Goal: Feedback & Contribution: Submit feedback/report problem

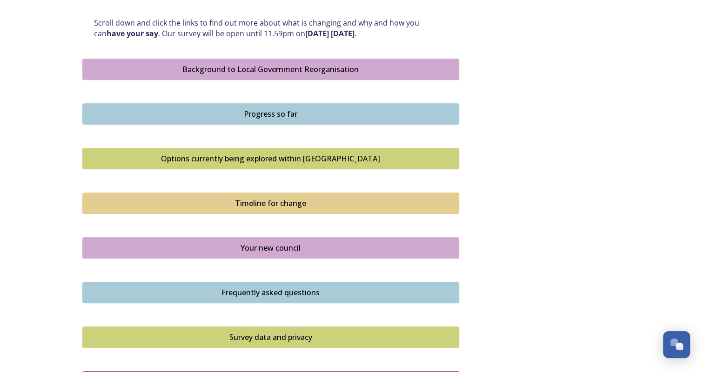
scroll to position [558, 0]
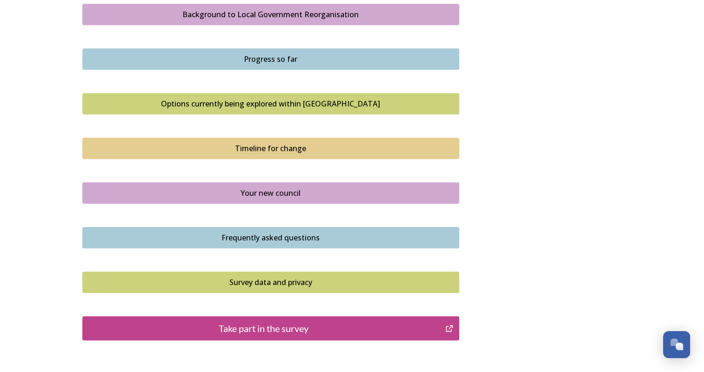
click at [310, 327] on div "Take part in the survey" at bounding box center [263, 328] width 353 height 14
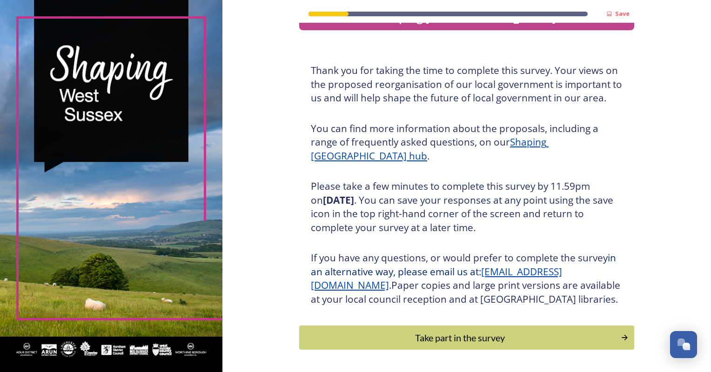
scroll to position [74, 0]
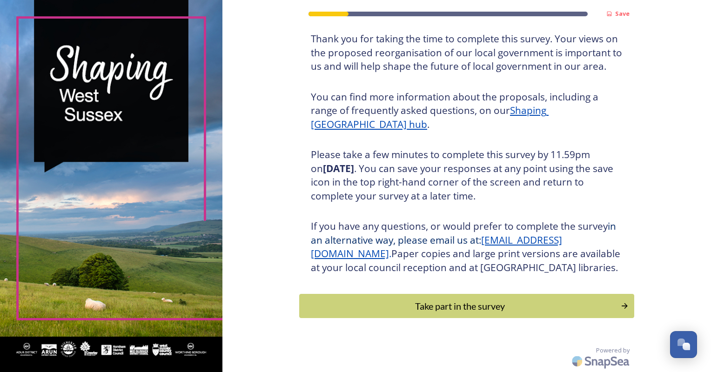
click at [465, 310] on div "Take part in the survey" at bounding box center [459, 306] width 311 height 14
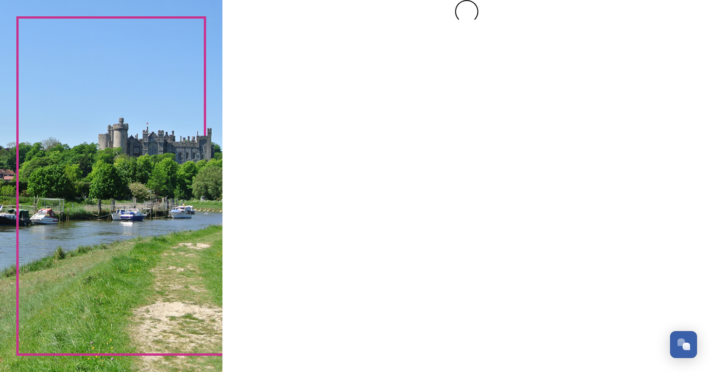
scroll to position [0, 0]
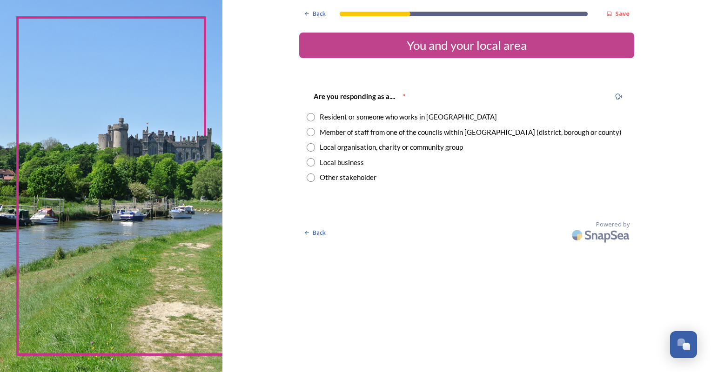
click at [310, 115] on input "radio" at bounding box center [311, 117] width 8 height 8
radio input "true"
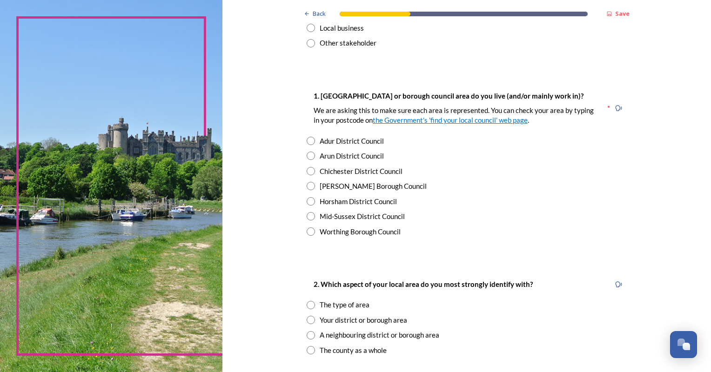
scroll to position [140, 0]
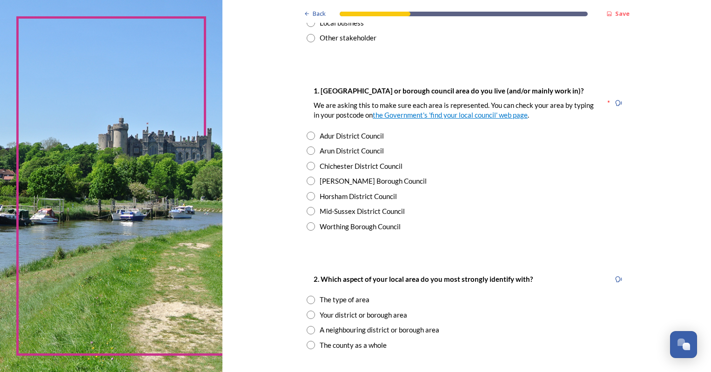
click at [616, 197] on div "Horsham District Council" at bounding box center [467, 196] width 320 height 11
radio input "true"
click at [307, 134] on input "radio" at bounding box center [311, 136] width 8 height 8
radio input "true"
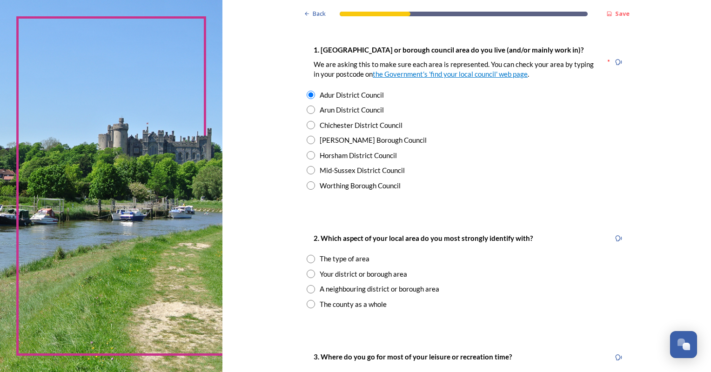
scroll to position [233, 0]
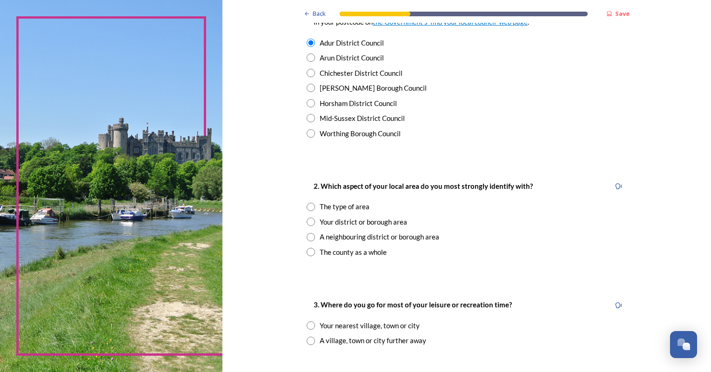
click at [307, 204] on input "radio" at bounding box center [311, 207] width 8 height 8
radio input "true"
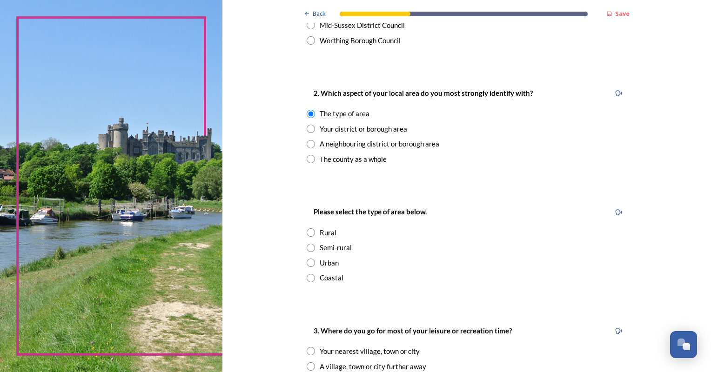
scroll to position [419, 0]
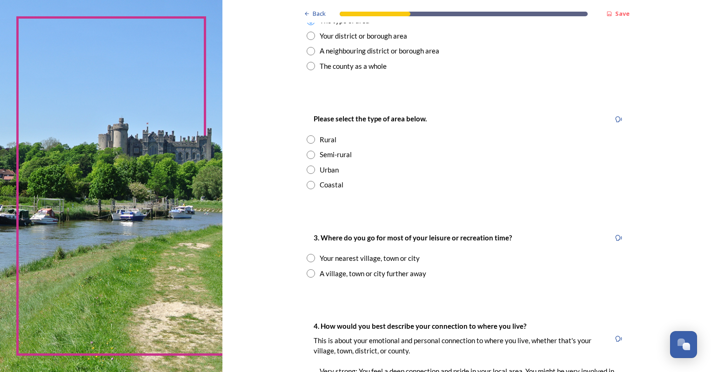
click at [307, 185] on input "radio" at bounding box center [311, 185] width 8 height 8
radio input "true"
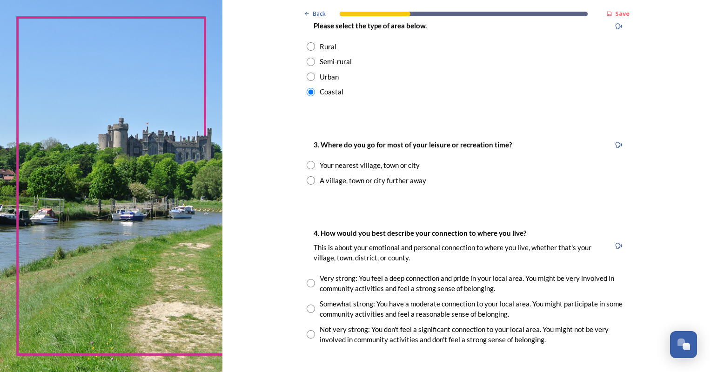
scroll to position [512, 0]
click at [309, 164] on input "radio" at bounding box center [311, 165] width 8 height 8
radio input "true"
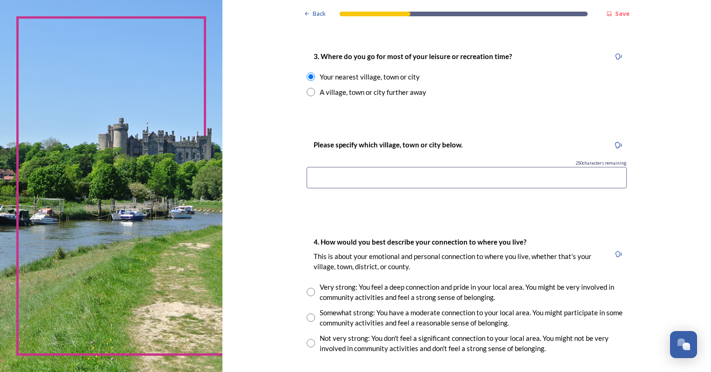
scroll to position [605, 0]
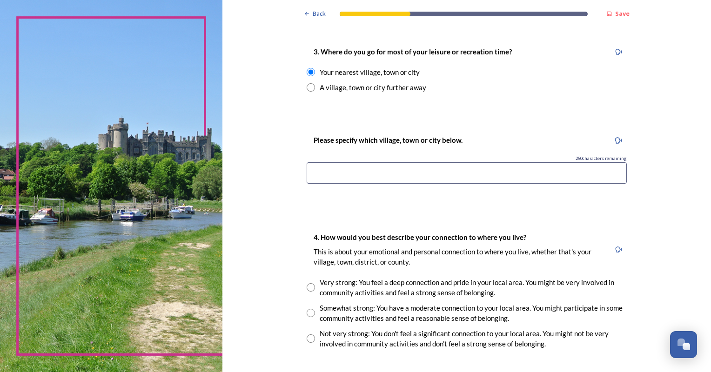
click at [444, 169] on input at bounding box center [467, 172] width 320 height 21
type input "l"
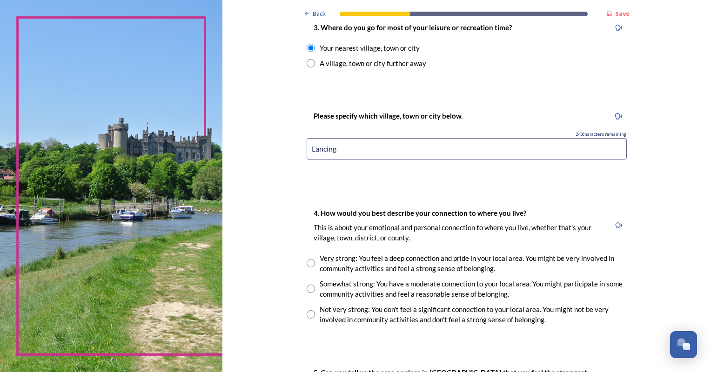
scroll to position [651, 0]
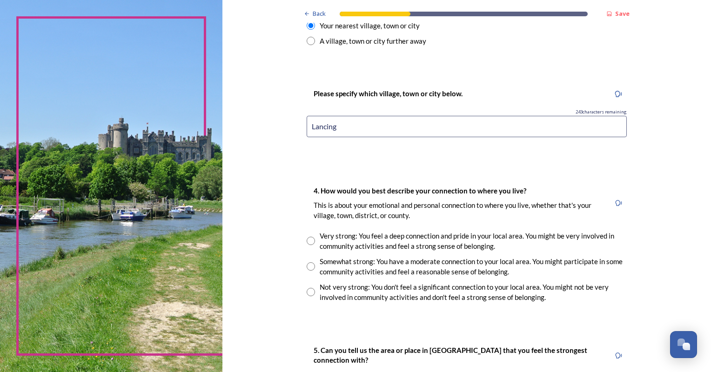
type input "Lancing"
click at [307, 239] on input "radio" at bounding box center [311, 241] width 8 height 8
radio input "true"
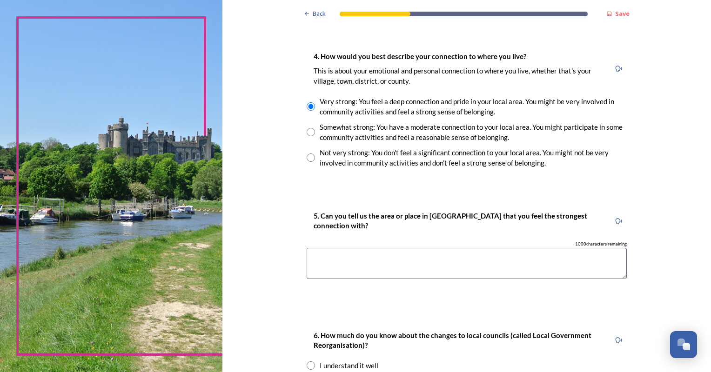
scroll to position [791, 0]
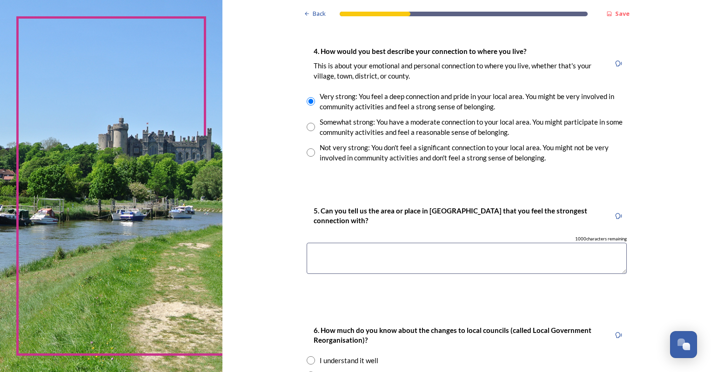
click at [350, 257] on textarea at bounding box center [467, 258] width 320 height 31
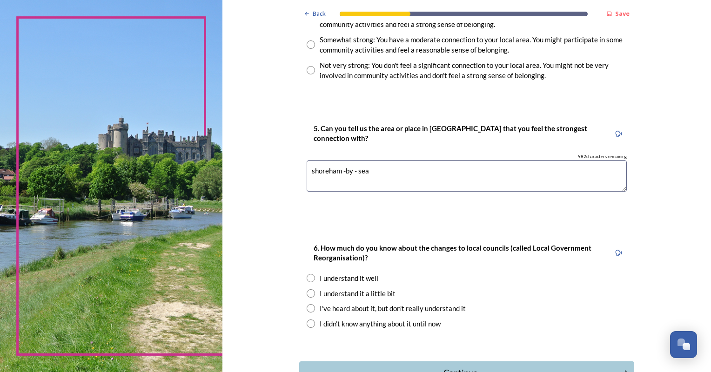
scroll to position [931, 0]
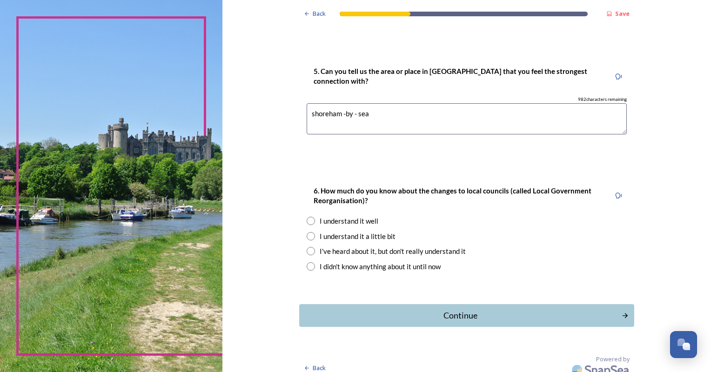
type textarea "shoreham -by - sea"
click at [307, 235] on input "radio" at bounding box center [311, 236] width 8 height 8
radio input "true"
click at [463, 318] on div "Continue" at bounding box center [460, 315] width 315 height 13
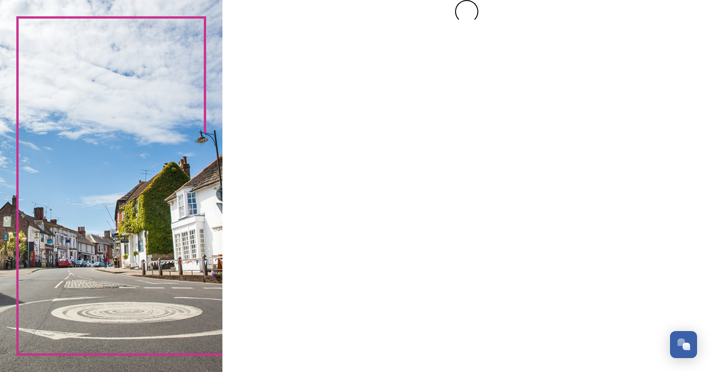
scroll to position [0, 0]
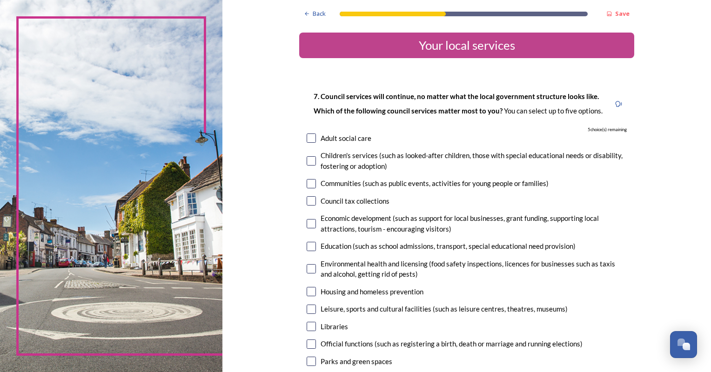
click at [307, 266] on input "checkbox" at bounding box center [311, 268] width 9 height 9
checkbox input "true"
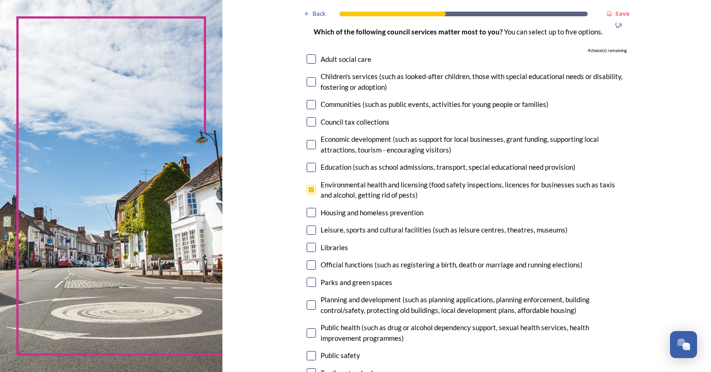
scroll to position [93, 0]
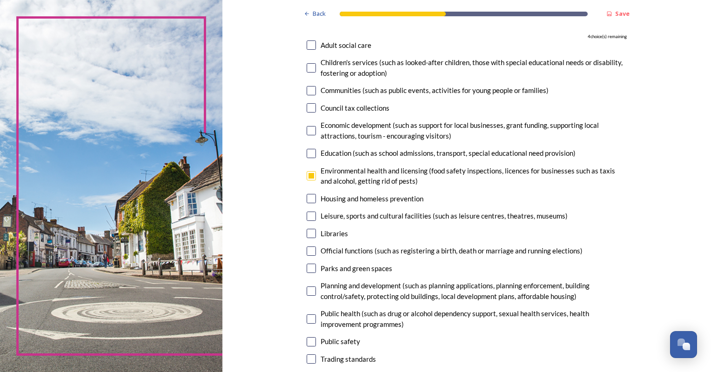
click at [311, 214] on input "checkbox" at bounding box center [311, 216] width 9 height 9
checkbox input "true"
click at [307, 268] on input "checkbox" at bounding box center [311, 268] width 9 height 9
checkbox input "true"
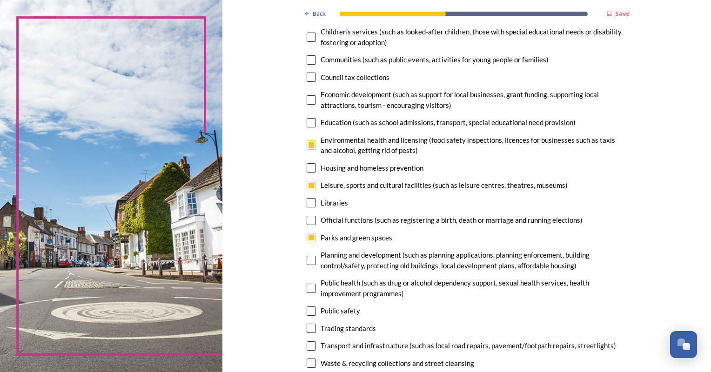
scroll to position [140, 0]
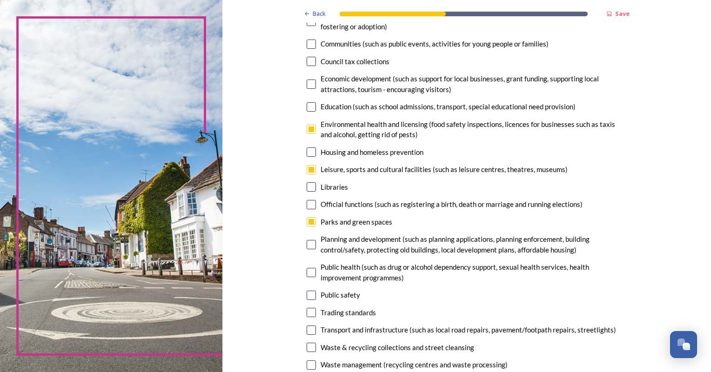
click at [307, 294] on input "checkbox" at bounding box center [311, 295] width 9 height 9
checkbox input "true"
click at [307, 168] on input "checkbox" at bounding box center [311, 169] width 9 height 9
checkbox input "false"
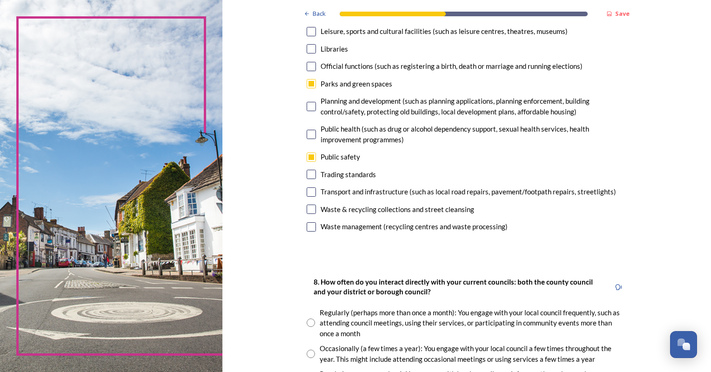
scroll to position [279, 0]
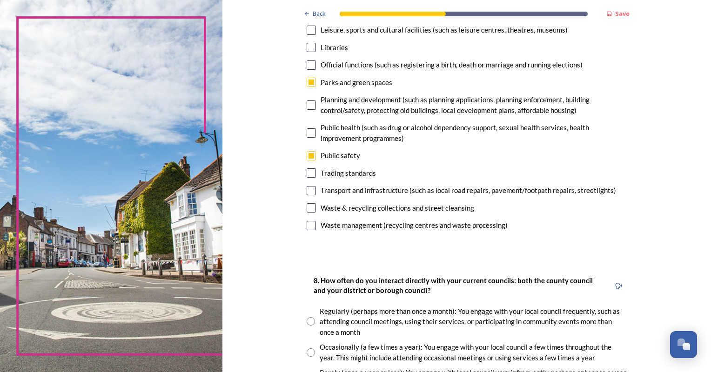
click at [307, 206] on input "checkbox" at bounding box center [311, 207] width 9 height 9
checkbox input "true"
click at [308, 225] on input "checkbox" at bounding box center [311, 225] width 9 height 9
checkbox input "true"
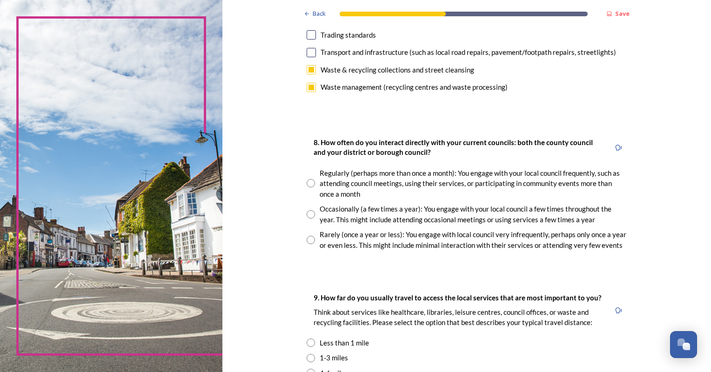
scroll to position [419, 0]
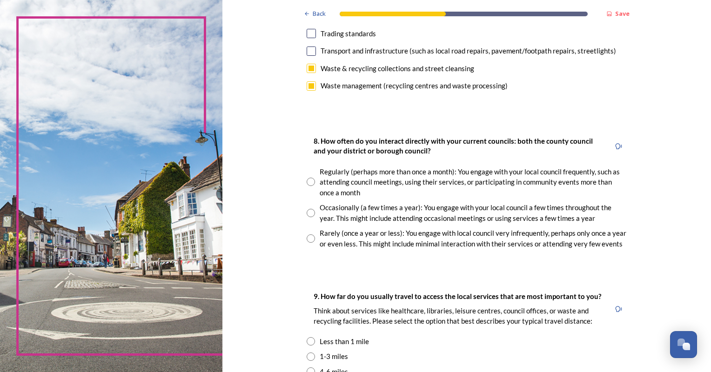
click at [309, 238] on input "radio" at bounding box center [311, 238] width 8 height 8
radio input "true"
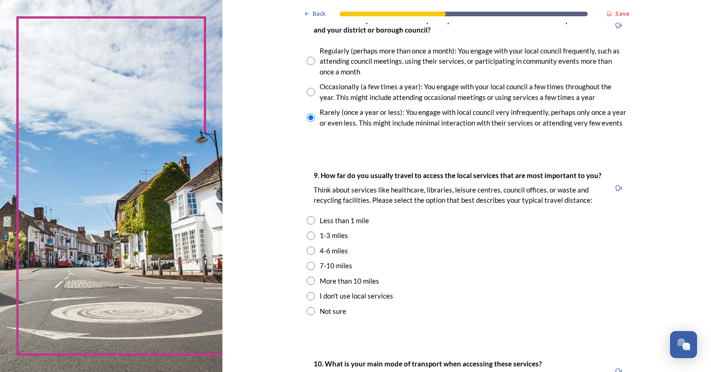
scroll to position [558, 0]
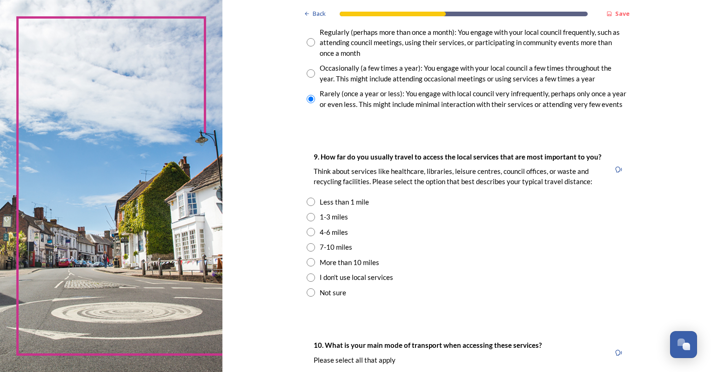
click at [308, 217] on input "radio" at bounding box center [311, 217] width 8 height 8
radio input "true"
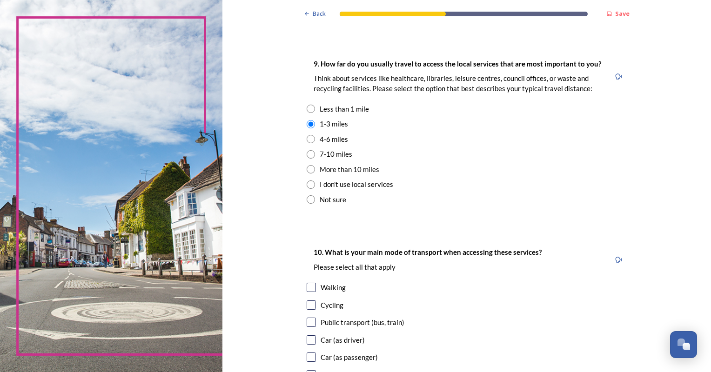
scroll to position [744, 0]
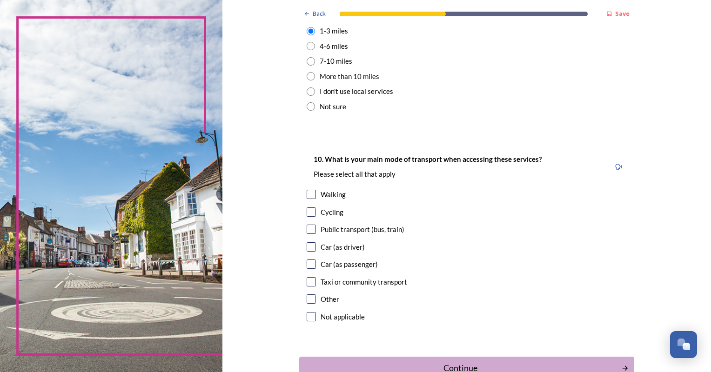
click at [308, 227] on input "checkbox" at bounding box center [311, 229] width 9 height 9
checkbox input "true"
click at [307, 194] on input "checkbox" at bounding box center [311, 194] width 9 height 9
checkbox input "true"
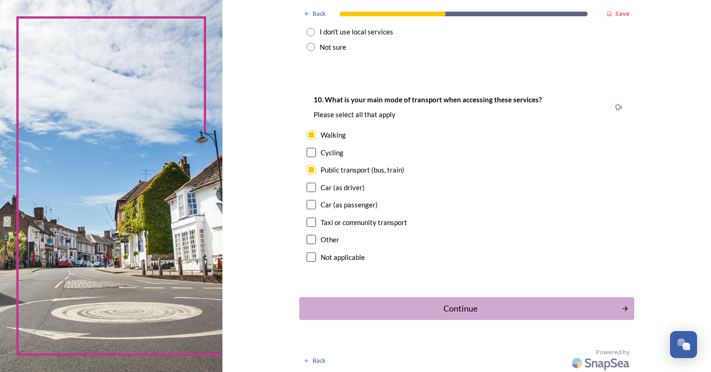
scroll to position [806, 0]
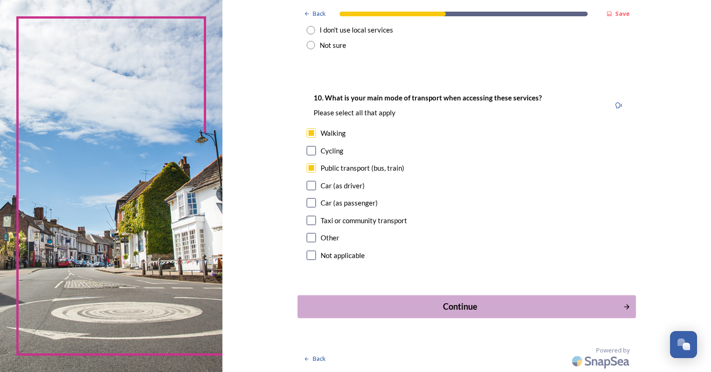
click at [446, 302] on div "Continue" at bounding box center [460, 307] width 315 height 13
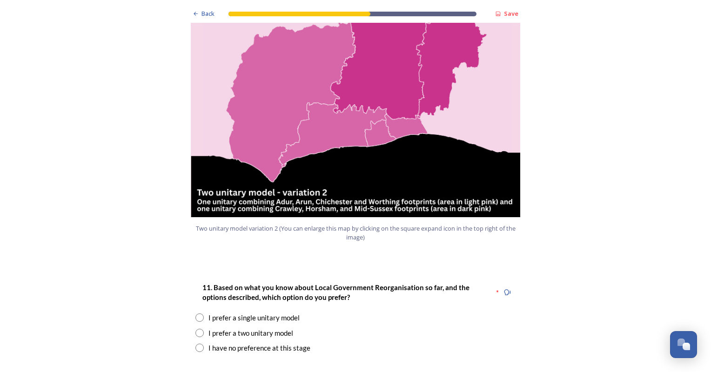
scroll to position [1070, 0]
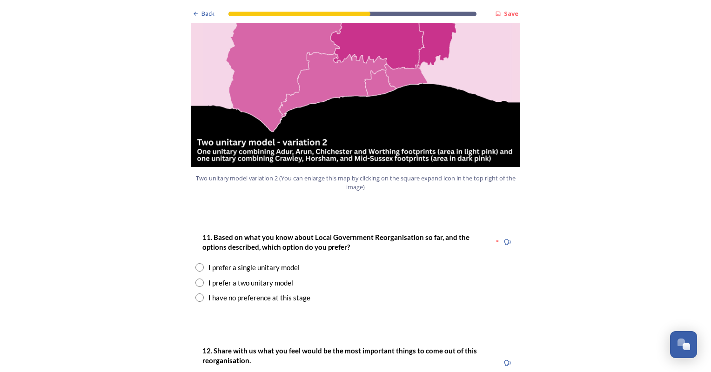
click at [197, 279] on input "radio" at bounding box center [199, 283] width 8 height 8
radio input "true"
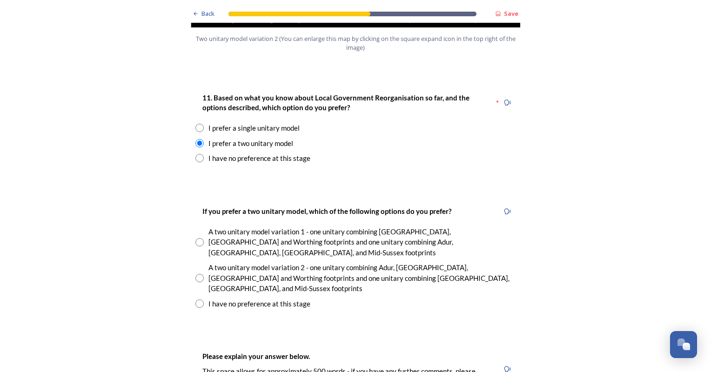
click at [196, 274] on input "radio" at bounding box center [199, 278] width 8 height 8
radio input "true"
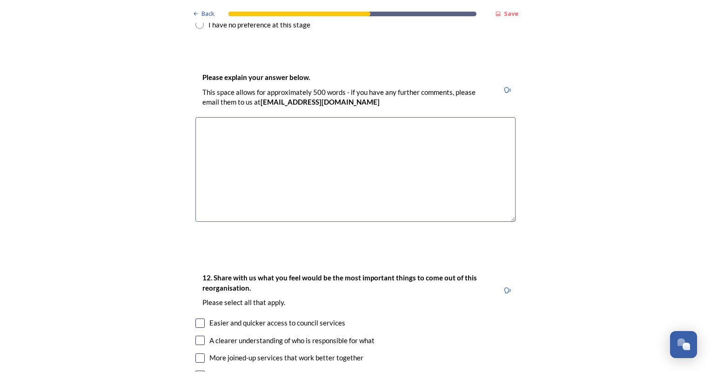
scroll to position [1582, 0]
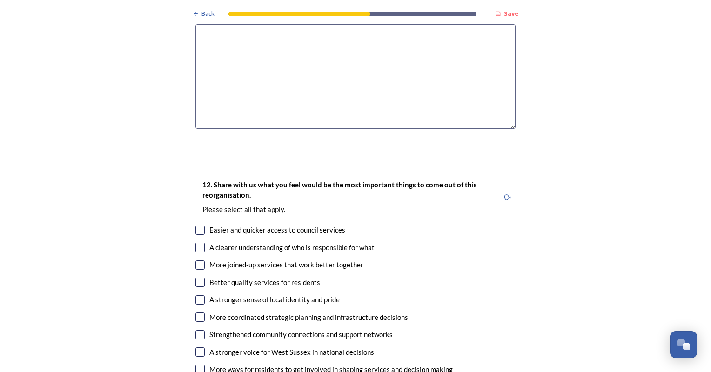
click at [197, 243] on input "checkbox" at bounding box center [199, 247] width 9 height 9
checkbox input "true"
click at [197, 226] on input "checkbox" at bounding box center [199, 230] width 9 height 9
click at [196, 226] on input "checkbox" at bounding box center [199, 230] width 9 height 9
click at [195, 226] on input "checkbox" at bounding box center [199, 230] width 9 height 9
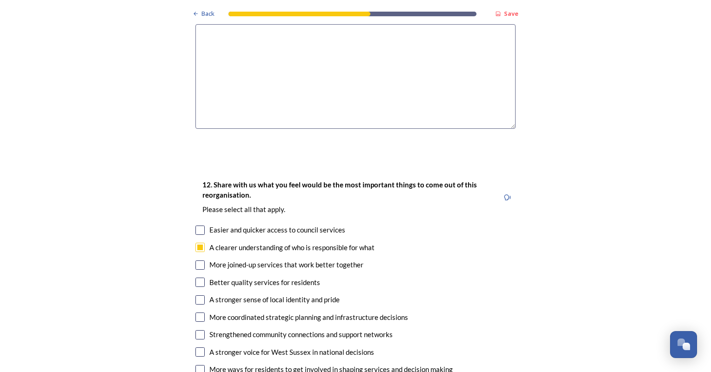
checkbox input "true"
click at [198, 313] on input "checkbox" at bounding box center [199, 317] width 9 height 9
checkbox input "true"
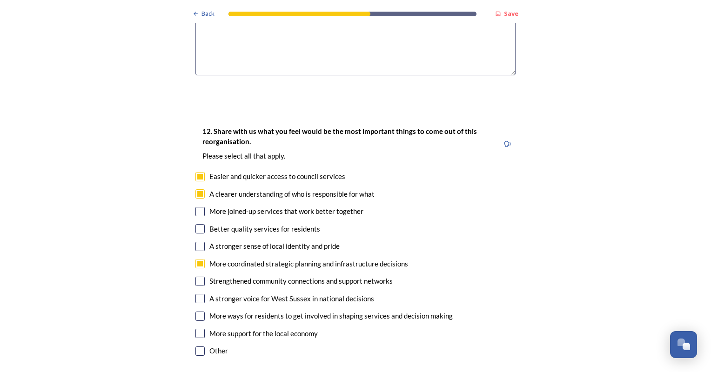
scroll to position [1675, 0]
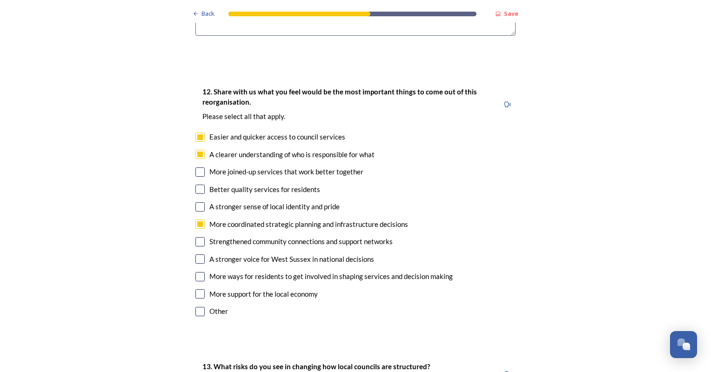
drag, startPoint x: 197, startPoint y: 261, endPoint x: 218, endPoint y: 275, distance: 25.0
click at [197, 307] on input "checkbox" at bounding box center [199, 311] width 9 height 9
checkbox input "true"
click at [195, 289] on input "checkbox" at bounding box center [199, 293] width 9 height 9
checkbox input "true"
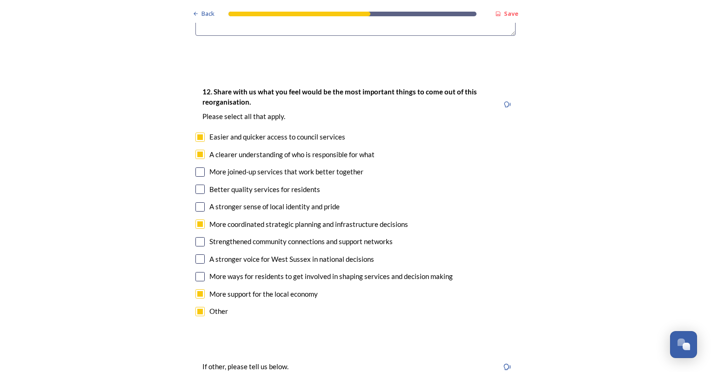
click at [196, 307] on input "checkbox" at bounding box center [199, 311] width 9 height 9
checkbox input "false"
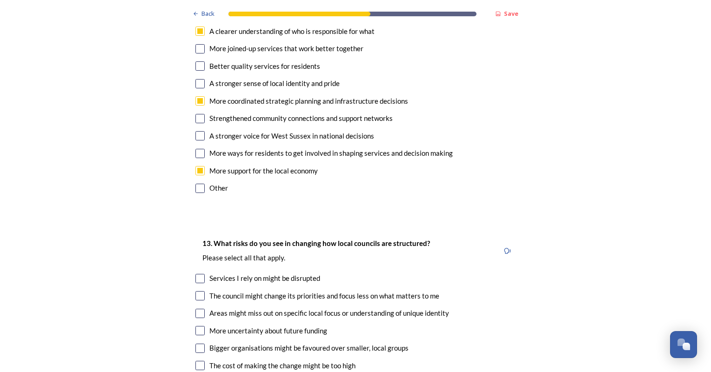
scroll to position [1814, 0]
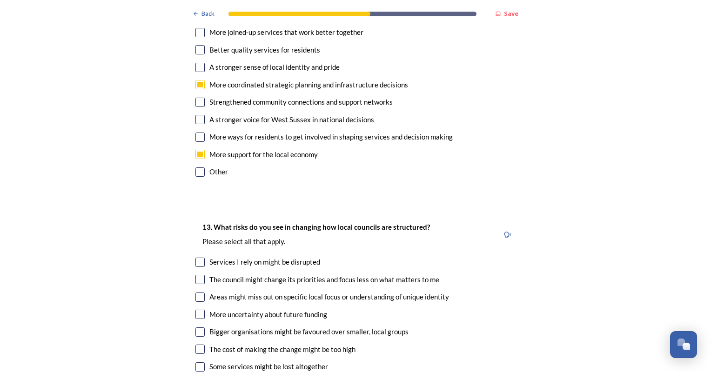
click at [198, 258] on input "checkbox" at bounding box center [199, 262] width 9 height 9
checkbox input "true"
click at [195, 275] on input "checkbox" at bounding box center [199, 279] width 9 height 9
checkbox input "true"
click at [195, 293] on input "checkbox" at bounding box center [199, 297] width 9 height 9
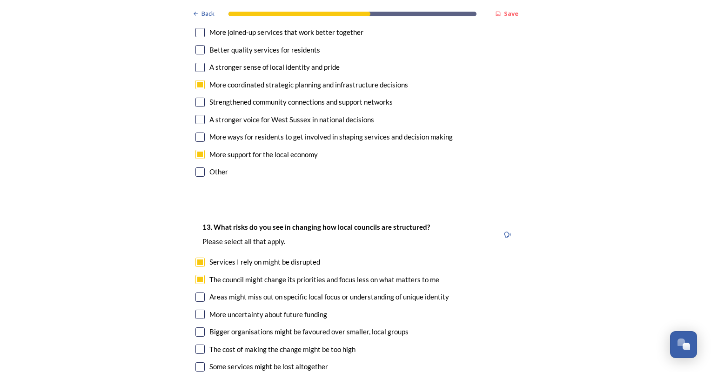
checkbox input "true"
click at [196, 310] on input "checkbox" at bounding box center [199, 314] width 9 height 9
checkbox input "true"
click at [199, 328] on input "checkbox" at bounding box center [199, 332] width 9 height 9
checkbox input "true"
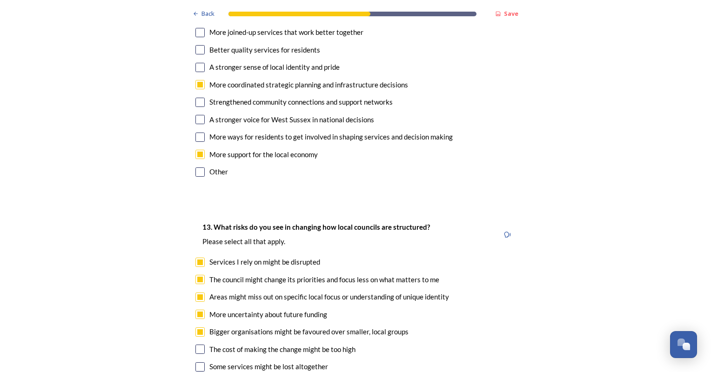
click at [196, 345] on input "checkbox" at bounding box center [199, 349] width 9 height 9
checkbox input "true"
drag, startPoint x: 195, startPoint y: 320, endPoint x: 196, endPoint y: 325, distance: 5.2
click at [195, 362] on input "checkbox" at bounding box center [199, 366] width 9 height 9
checkbox input "true"
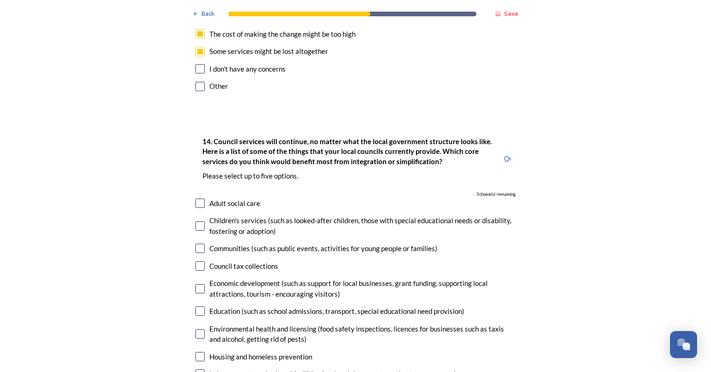
scroll to position [2140, 0]
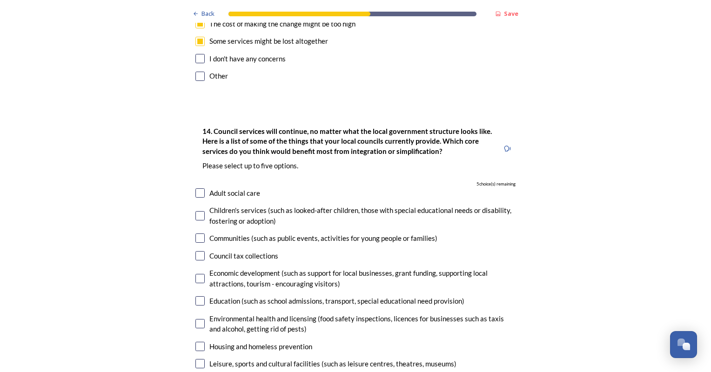
click at [197, 188] on input "checkbox" at bounding box center [199, 192] width 9 height 9
checkbox input "true"
click at [198, 319] on input "checkbox" at bounding box center [199, 323] width 9 height 9
checkbox input "true"
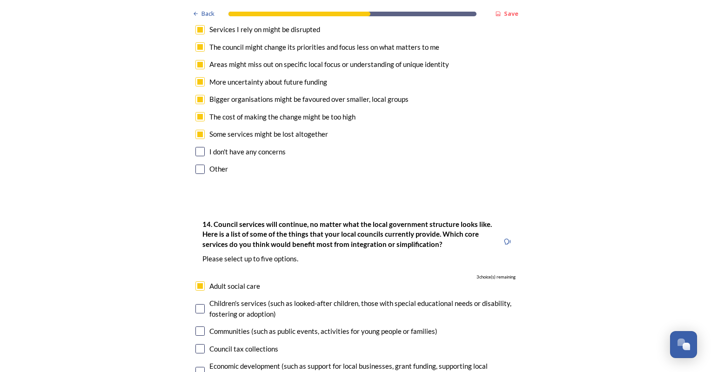
scroll to position [2187, 0]
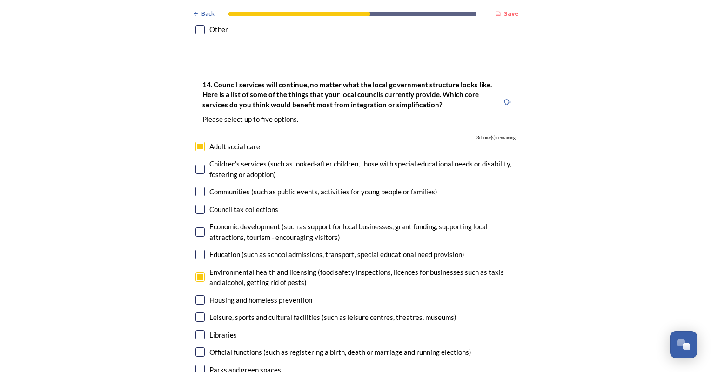
click at [197, 142] on input "checkbox" at bounding box center [199, 146] width 9 height 9
checkbox input "false"
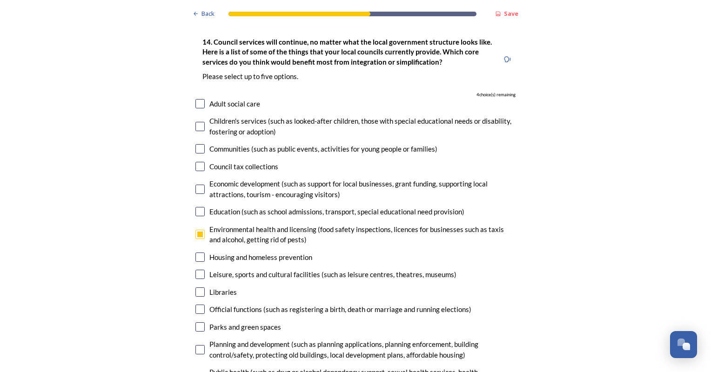
scroll to position [2280, 0]
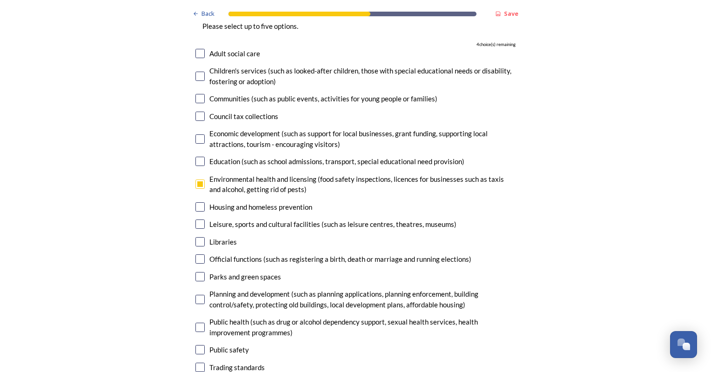
drag, startPoint x: 195, startPoint y: 226, endPoint x: 202, endPoint y: 230, distance: 8.1
click at [197, 272] on input "checkbox" at bounding box center [199, 276] width 9 height 9
checkbox input "true"
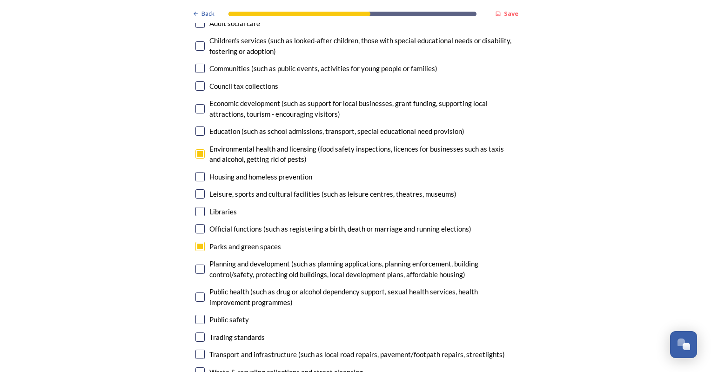
scroll to position [2326, 0]
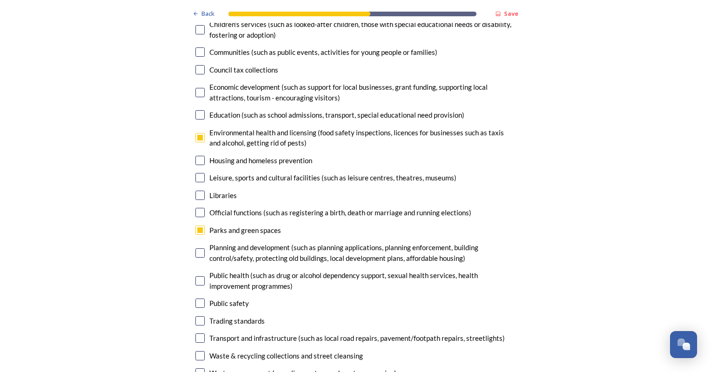
click at [195, 299] on input "checkbox" at bounding box center [199, 303] width 9 height 9
checkbox input "true"
drag, startPoint x: 198, startPoint y: 306, endPoint x: 198, endPoint y: 323, distance: 17.7
click at [198, 351] on input "checkbox" at bounding box center [199, 355] width 9 height 9
checkbox input "true"
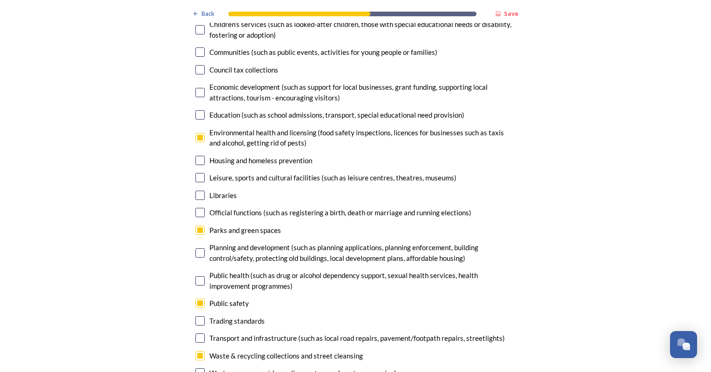
drag, startPoint x: 198, startPoint y: 326, endPoint x: 228, endPoint y: 329, distance: 30.0
click at [203, 368] on div "Waste management (recycling centres and waste processing)" at bounding box center [355, 373] width 320 height 11
checkbox input "true"
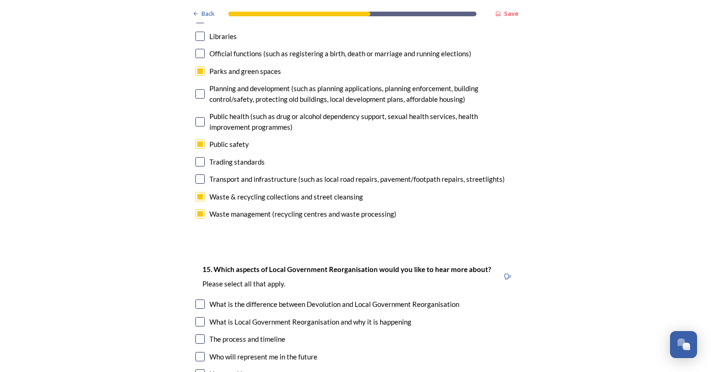
scroll to position [2605, 0]
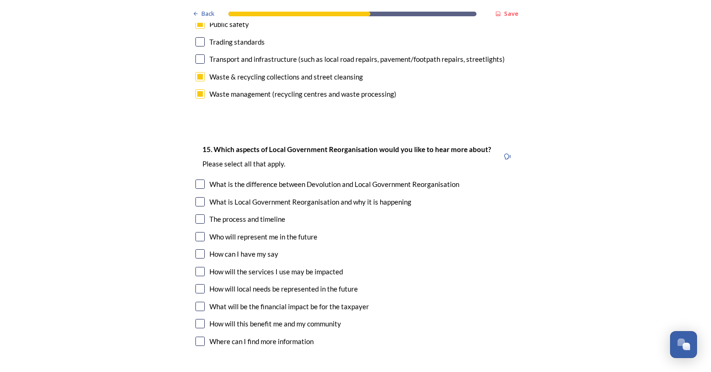
click at [197, 180] on input "checkbox" at bounding box center [199, 184] width 9 height 9
checkbox input "true"
click at [199, 214] on input "checkbox" at bounding box center [199, 218] width 9 height 9
checkbox input "true"
click at [195, 232] on input "checkbox" at bounding box center [199, 236] width 9 height 9
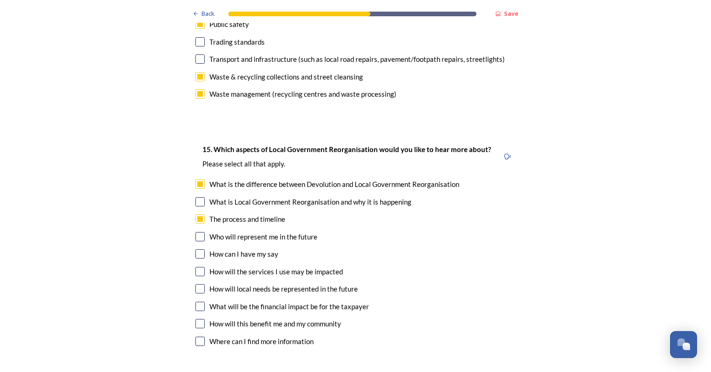
checkbox input "true"
click at [195, 249] on input "checkbox" at bounding box center [199, 253] width 9 height 9
checkbox input "true"
click at [201, 319] on input "checkbox" at bounding box center [199, 323] width 9 height 9
checkbox input "true"
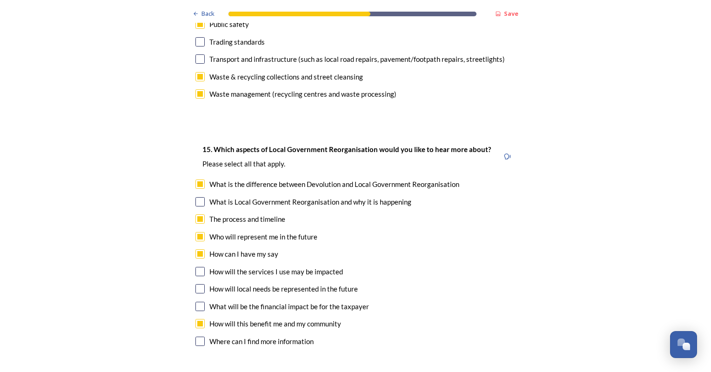
click at [200, 337] on input "checkbox" at bounding box center [199, 341] width 9 height 9
checkbox input "true"
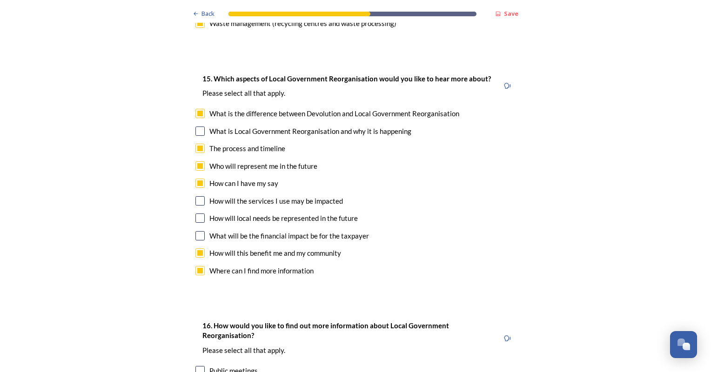
scroll to position [2792, 0]
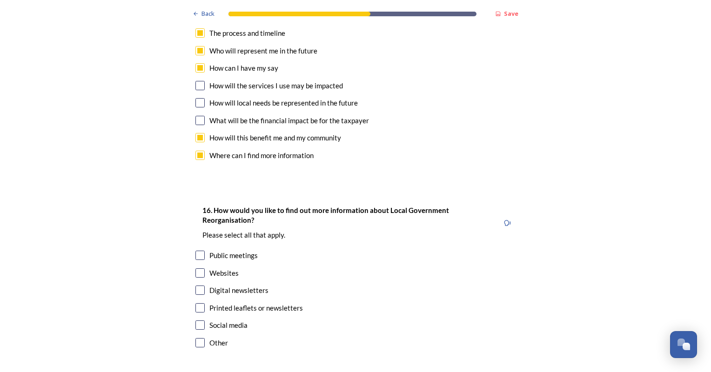
click at [195, 321] on input "checkbox" at bounding box center [199, 325] width 9 height 9
checkbox input "true"
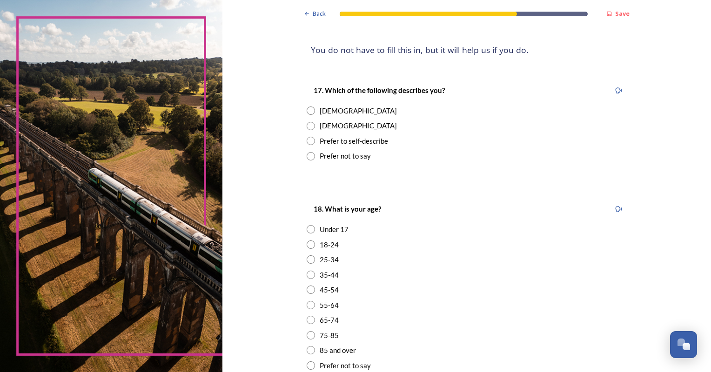
scroll to position [140, 0]
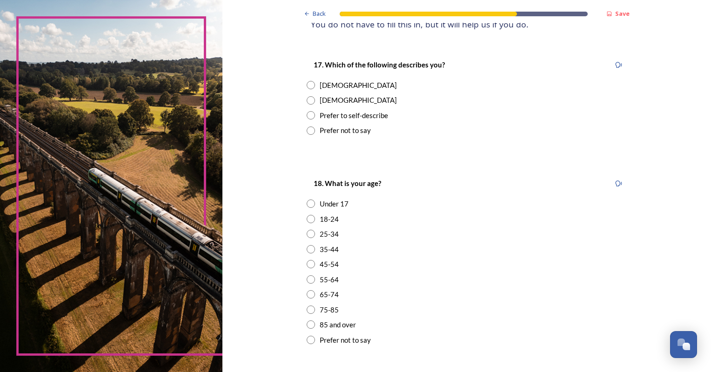
click at [307, 84] on input "radio" at bounding box center [311, 85] width 8 height 8
radio input "true"
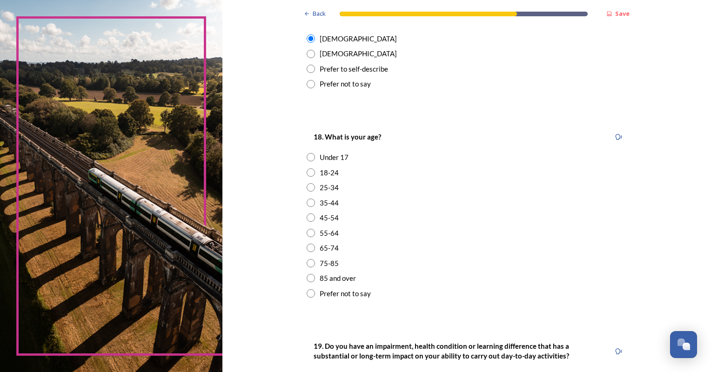
click at [307, 217] on input "radio" at bounding box center [311, 218] width 8 height 8
radio input "true"
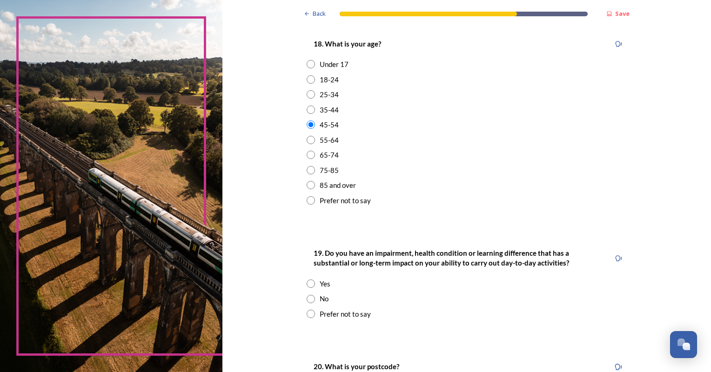
scroll to position [372, 0]
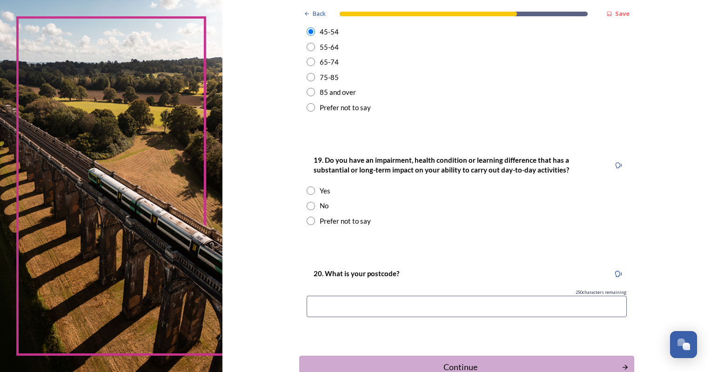
click at [307, 206] on input "radio" at bounding box center [311, 206] width 8 height 8
radio input "true"
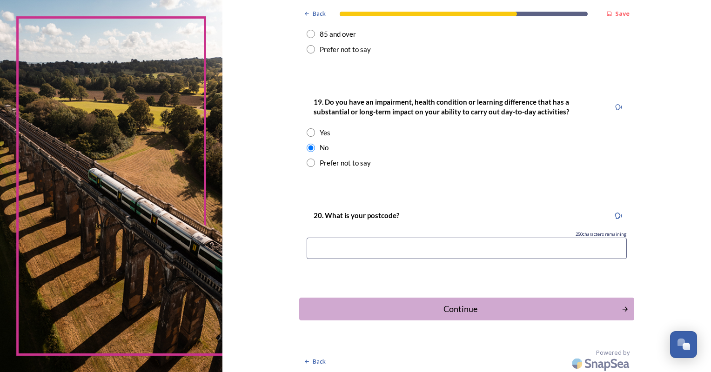
scroll to position [432, 0]
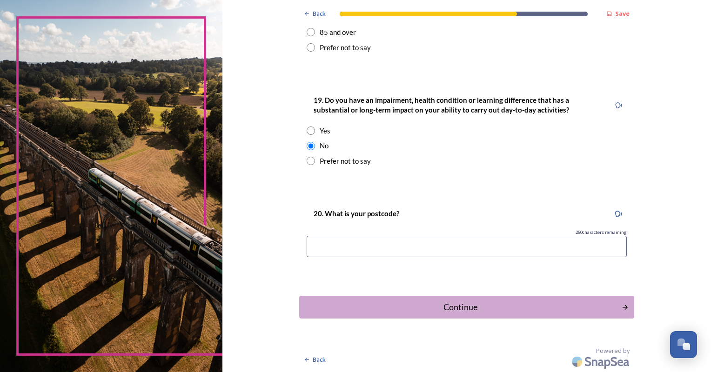
click at [459, 243] on input at bounding box center [467, 246] width 320 height 21
type input "BN158BG"
click at [459, 302] on div "Continue" at bounding box center [460, 307] width 315 height 13
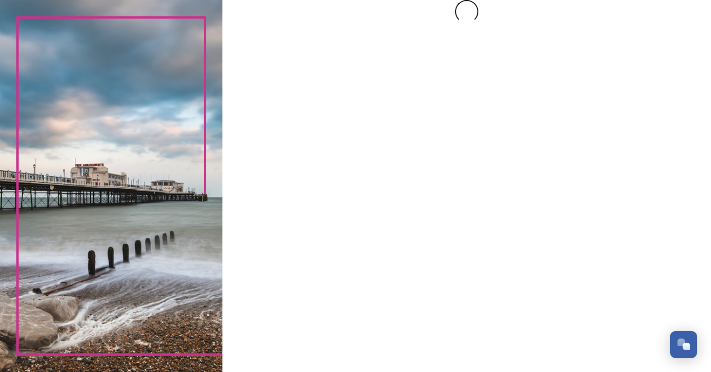
scroll to position [0, 0]
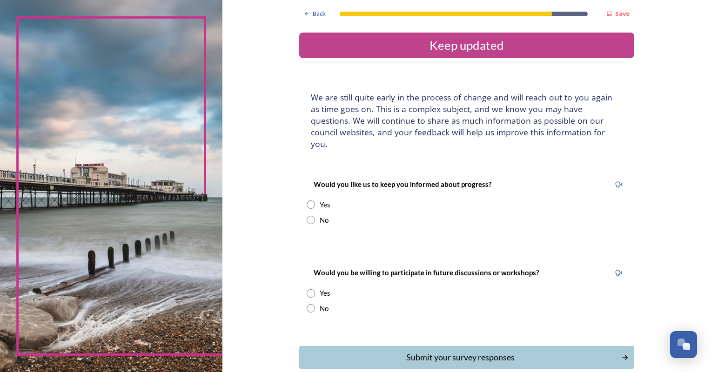
drag, startPoint x: 306, startPoint y: 190, endPoint x: 316, endPoint y: 195, distance: 11.4
click at [308, 201] on input "radio" at bounding box center [311, 205] width 8 height 8
radio input "true"
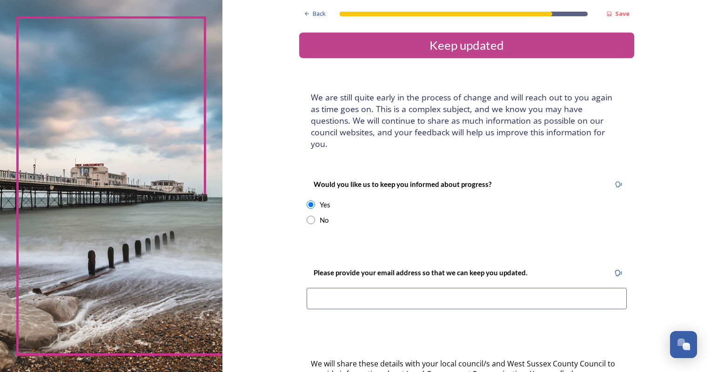
click at [334, 288] on input at bounding box center [467, 298] width 320 height 21
type input "[EMAIL_ADDRESS][DOMAIN_NAME]"
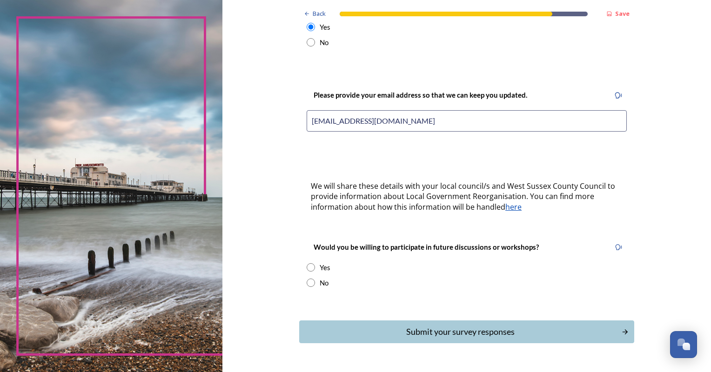
scroll to position [186, 0]
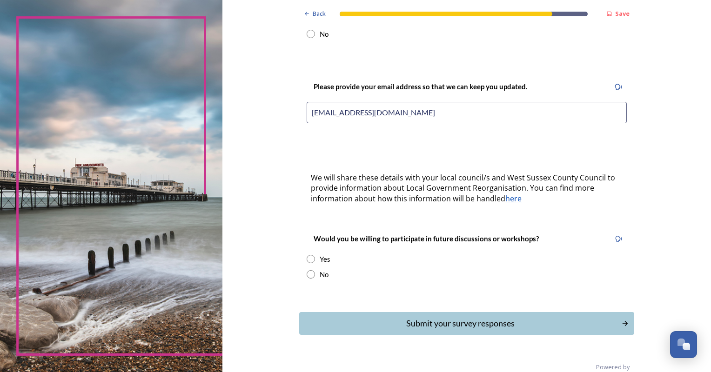
click at [307, 255] on input "radio" at bounding box center [311, 259] width 8 height 8
radio input "true"
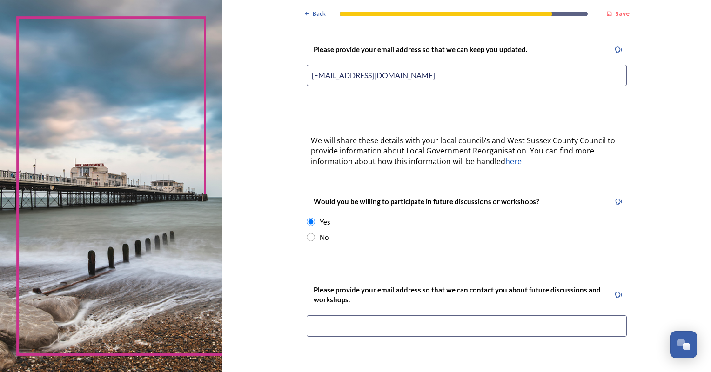
scroll to position [279, 0]
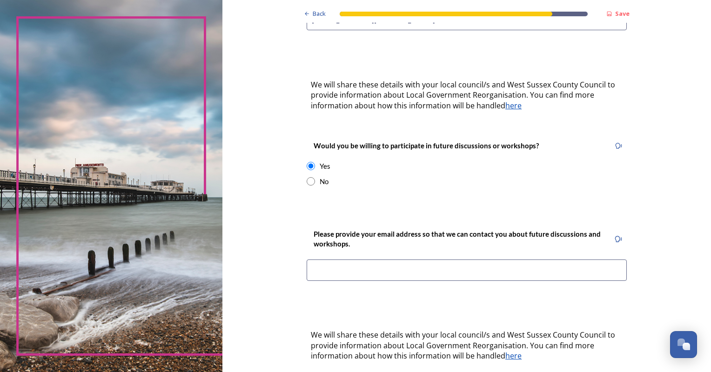
click at [308, 177] on input "radio" at bounding box center [311, 181] width 8 height 8
radio input "true"
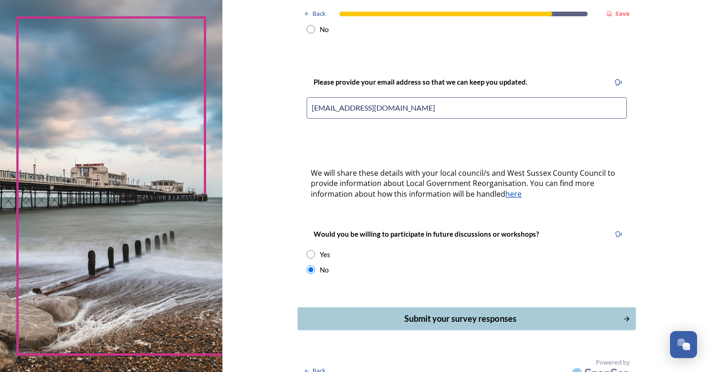
click at [450, 313] on div "Submit your survey responses" at bounding box center [460, 319] width 315 height 13
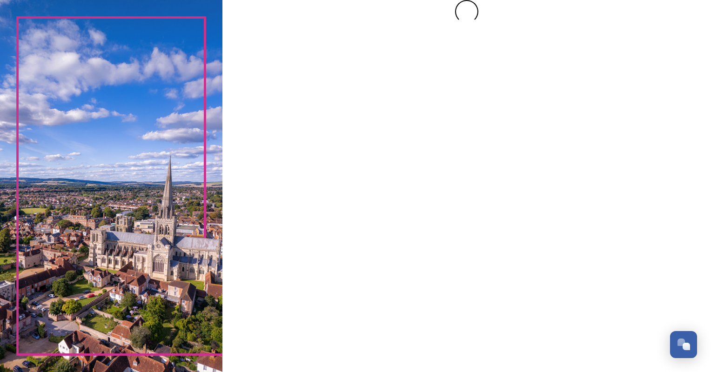
scroll to position [0, 0]
